Goal: Transaction & Acquisition: Book appointment/travel/reservation

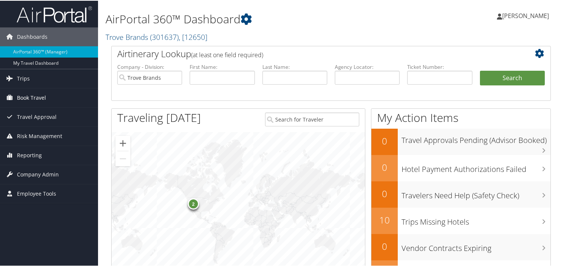
click at [69, 101] on link "Book Travel" at bounding box center [49, 97] width 98 height 19
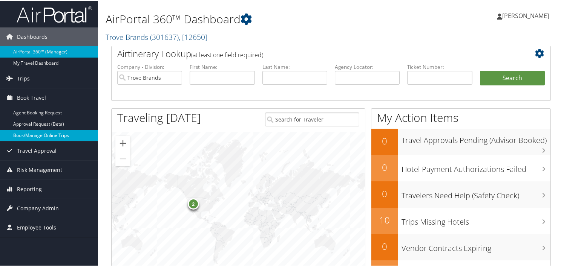
click at [58, 135] on link "Book/Manage Online Trips" at bounding box center [49, 134] width 98 height 11
